Goal: Transaction & Acquisition: Purchase product/service

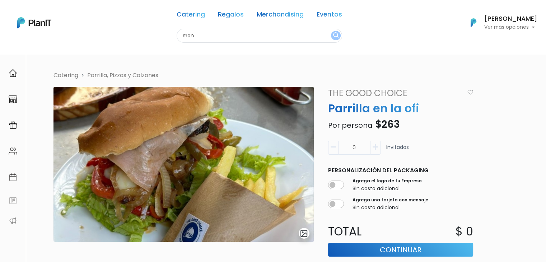
type input "mon"
click at [331, 31] on button "submit" at bounding box center [336, 35] width 10 height 9
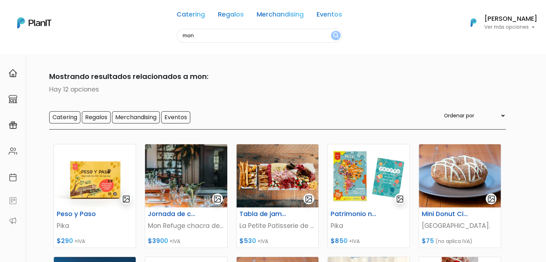
click at [212, 36] on input "mon" at bounding box center [260, 36] width 166 height 14
type input "mon re"
click at [331, 31] on button "submit" at bounding box center [336, 35] width 10 height 9
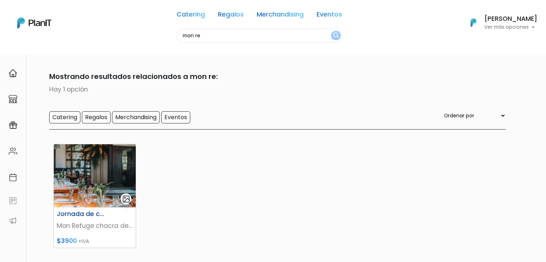
click at [92, 168] on img at bounding box center [95, 175] width 82 height 63
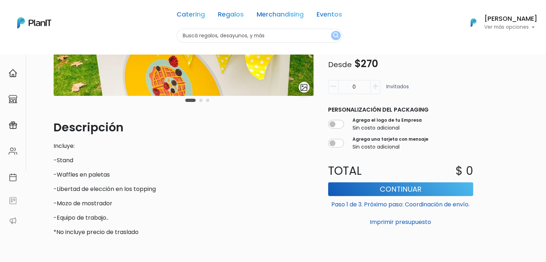
drag, startPoint x: 359, startPoint y: 86, endPoint x: 348, endPoint y: 84, distance: 11.2
click at [348, 84] on input "0" at bounding box center [354, 87] width 32 height 14
type input "40"
